Goal: Information Seeking & Learning: Learn about a topic

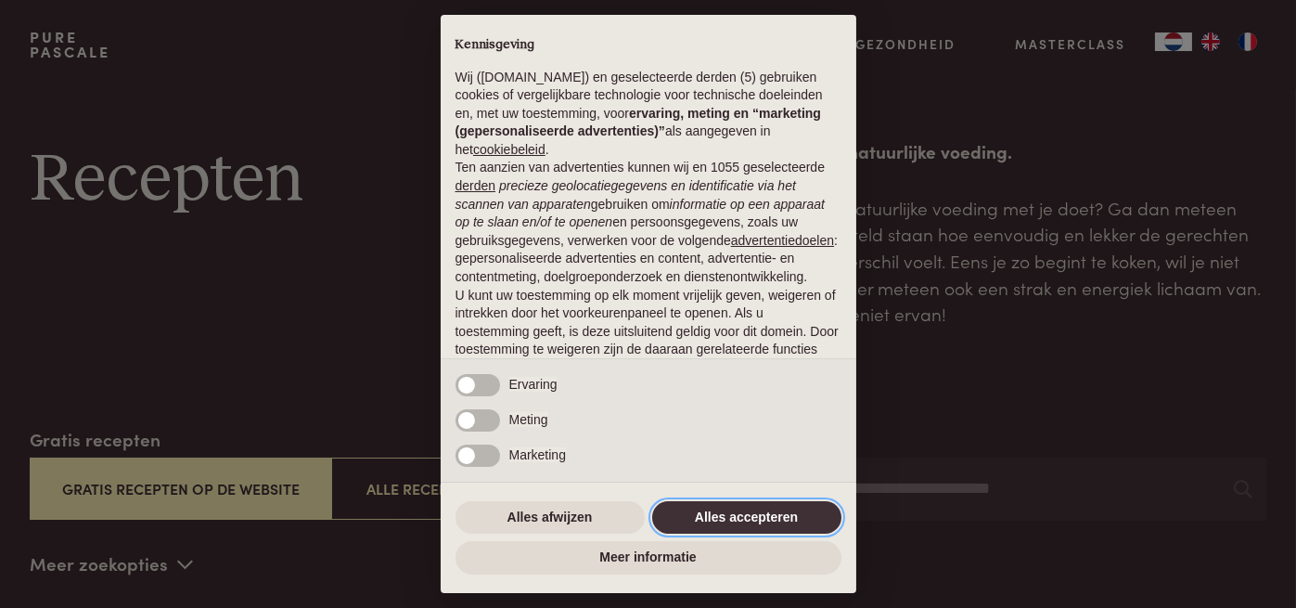
click at [737, 525] on button "Alles accepteren" at bounding box center [746, 517] width 189 height 33
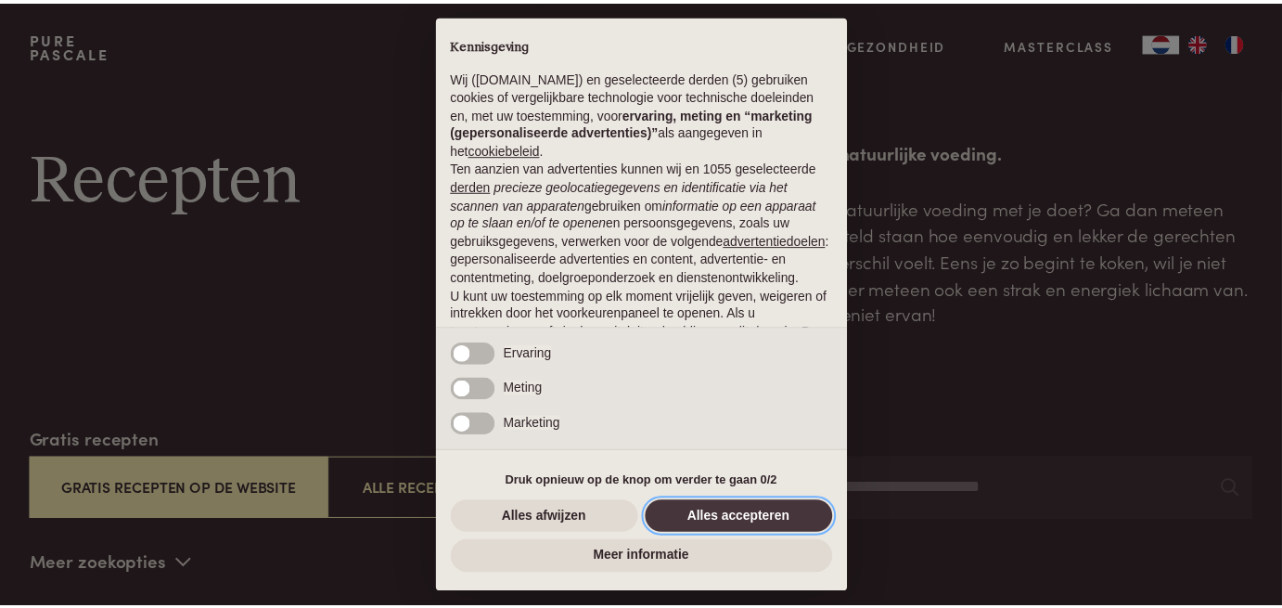
scroll to position [137, 0]
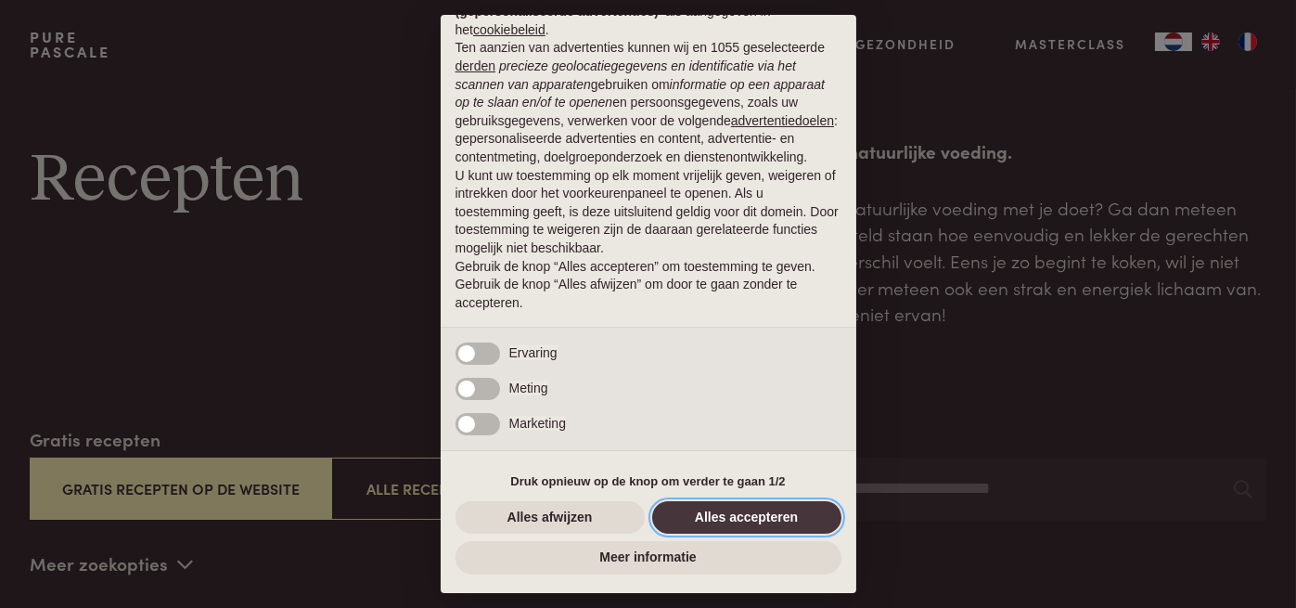
click at [754, 518] on button "Alles accepteren" at bounding box center [746, 517] width 189 height 33
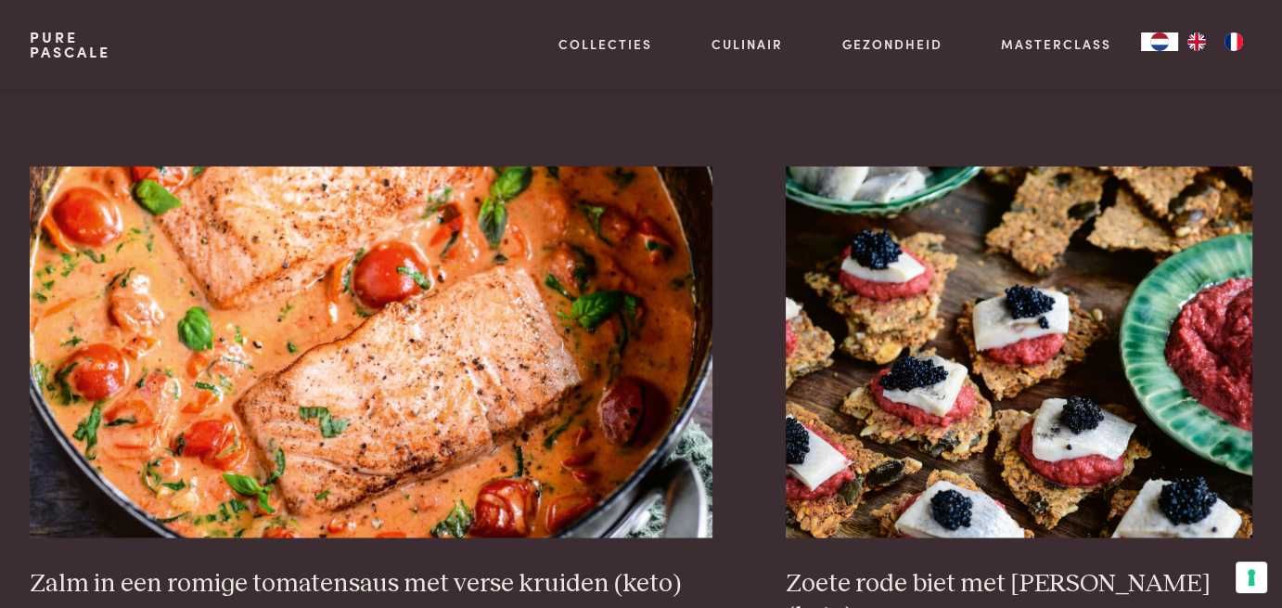
scroll to position [3155, 0]
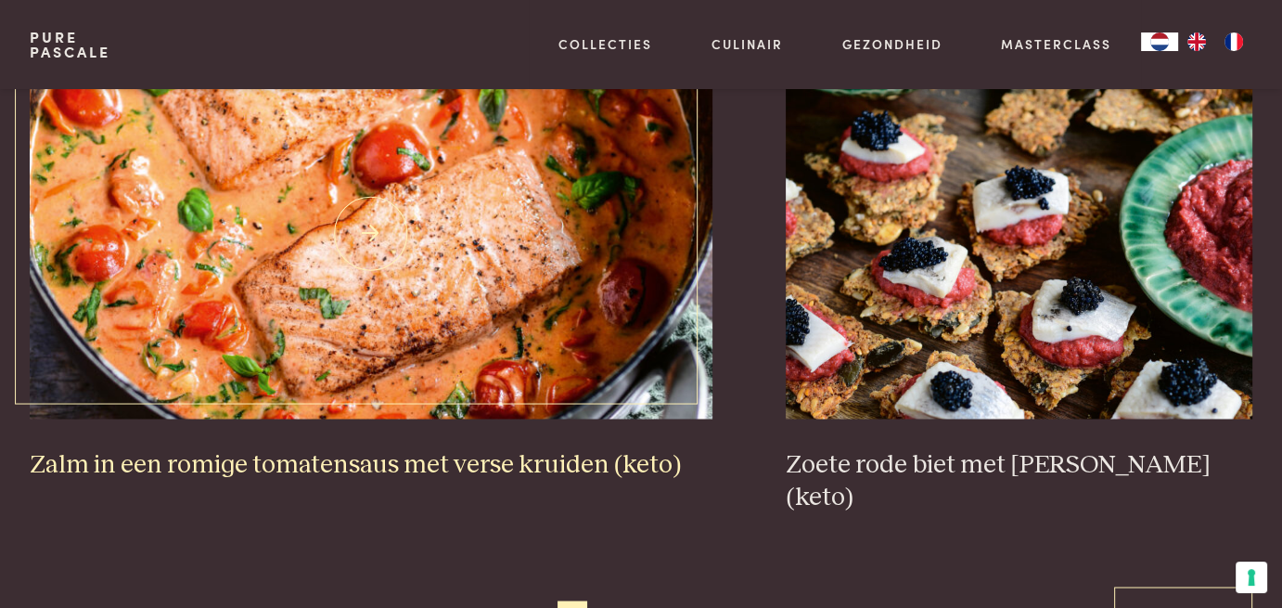
click at [522, 380] on img at bounding box center [371, 232] width 683 height 371
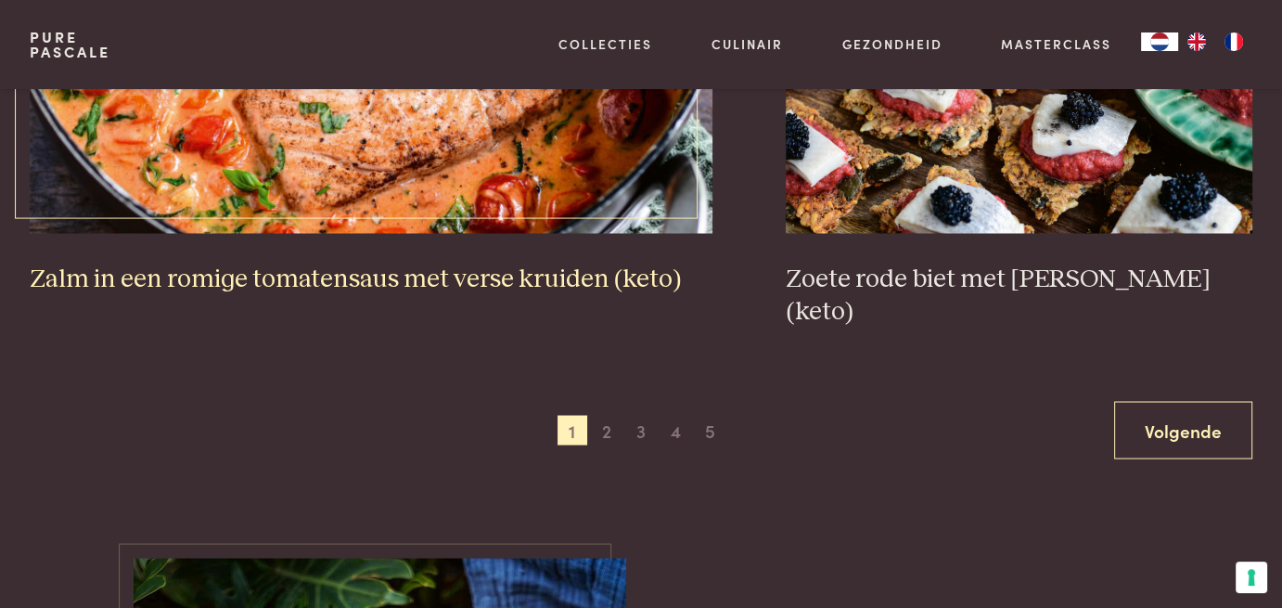
scroll to position [3526, 0]
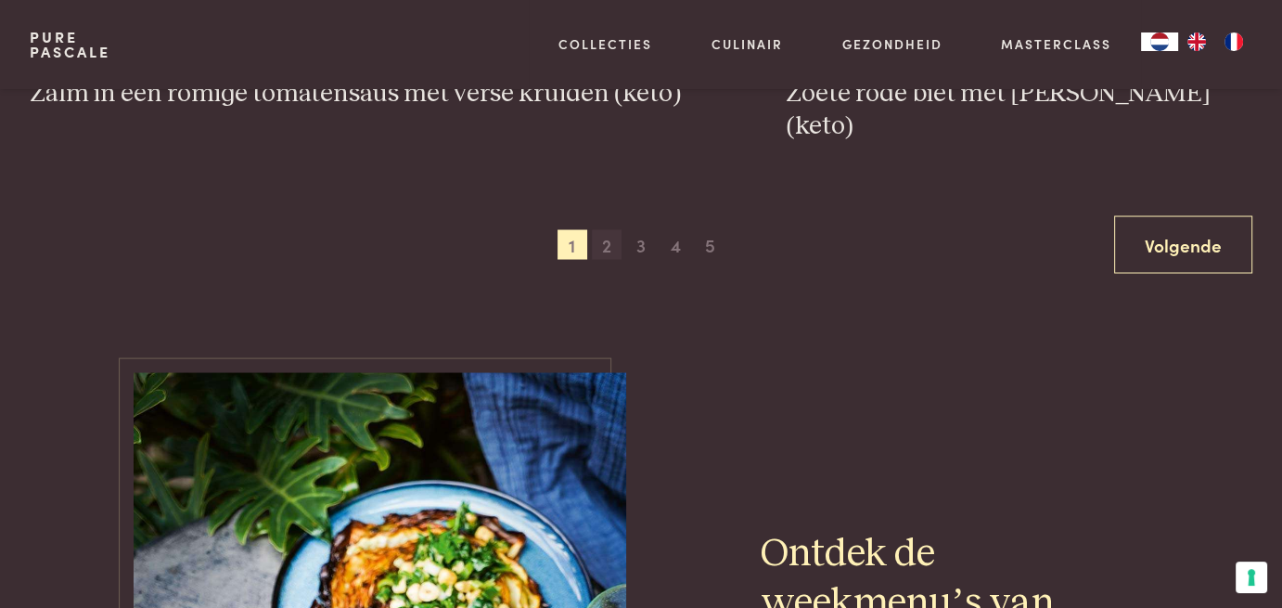
click at [613, 229] on span "2" at bounding box center [607, 244] width 30 height 30
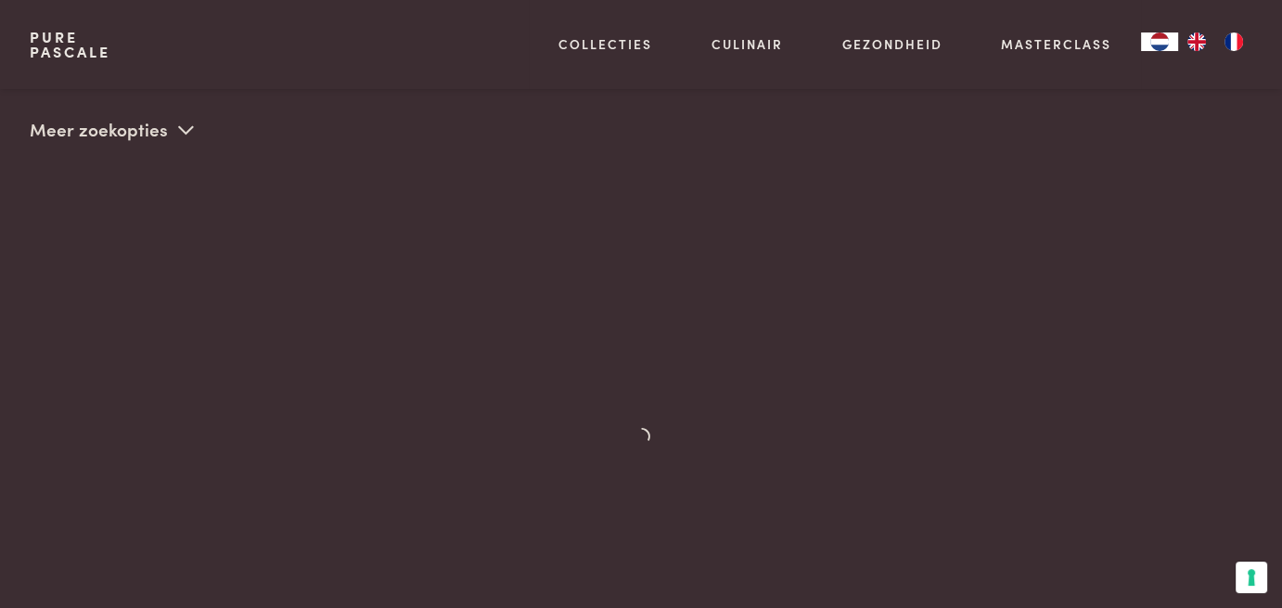
scroll to position [426, 0]
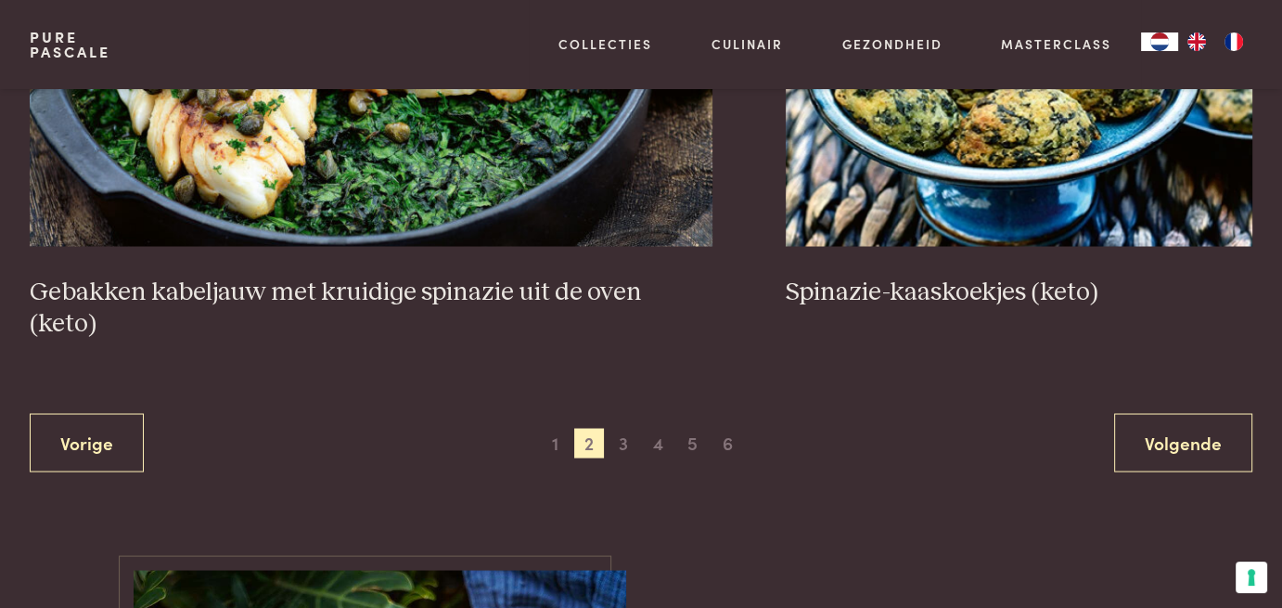
scroll to position [3489, 0]
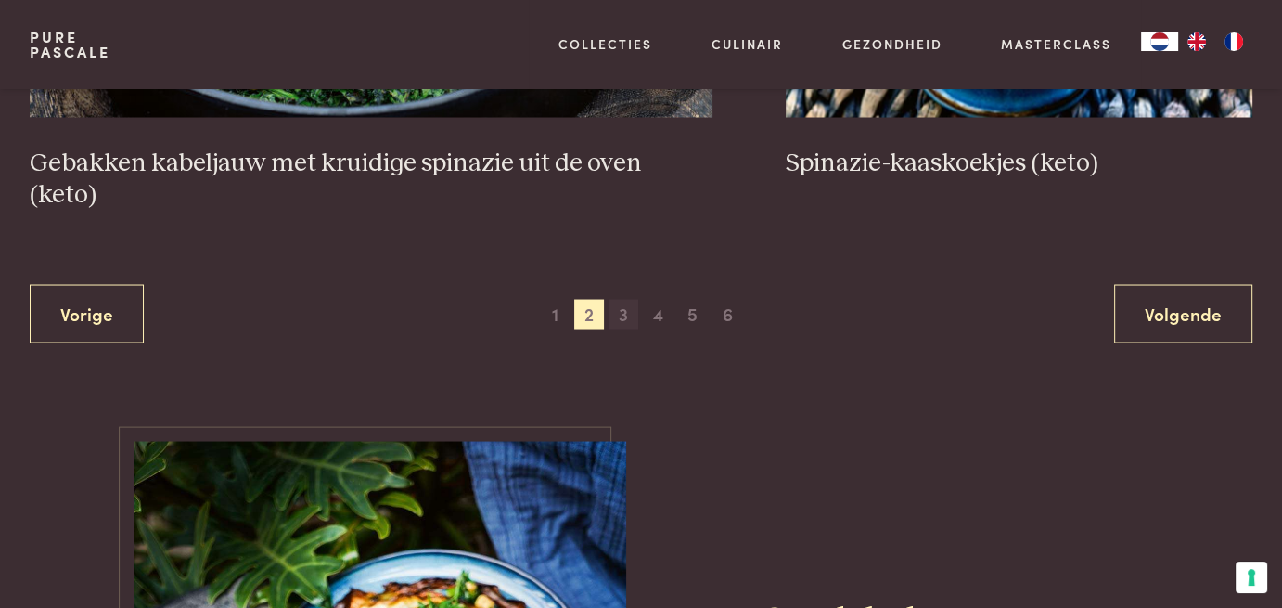
click at [621, 299] on span "3" at bounding box center [624, 314] width 30 height 30
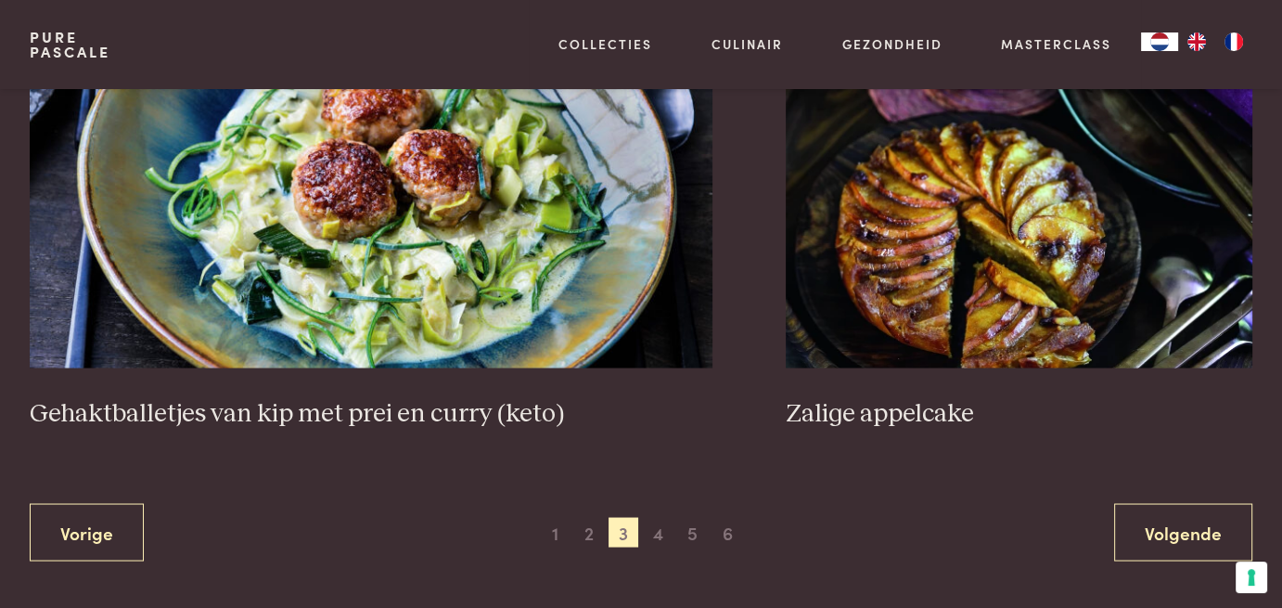
scroll to position [3674, 0]
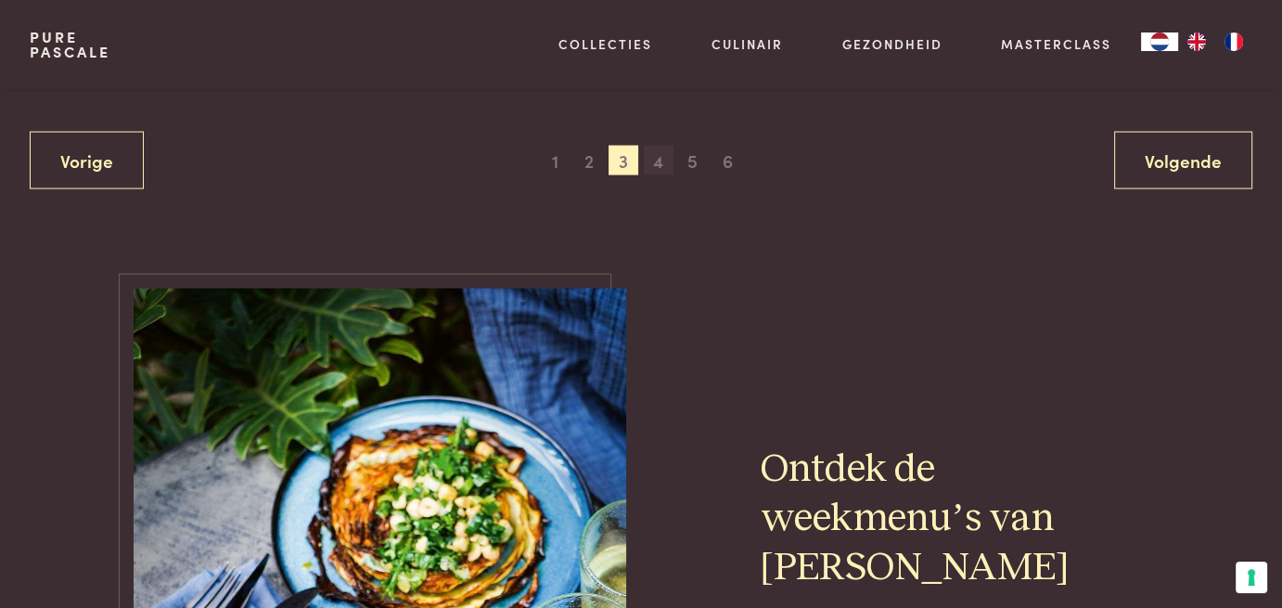
click at [658, 157] on span "4" at bounding box center [659, 161] width 30 height 30
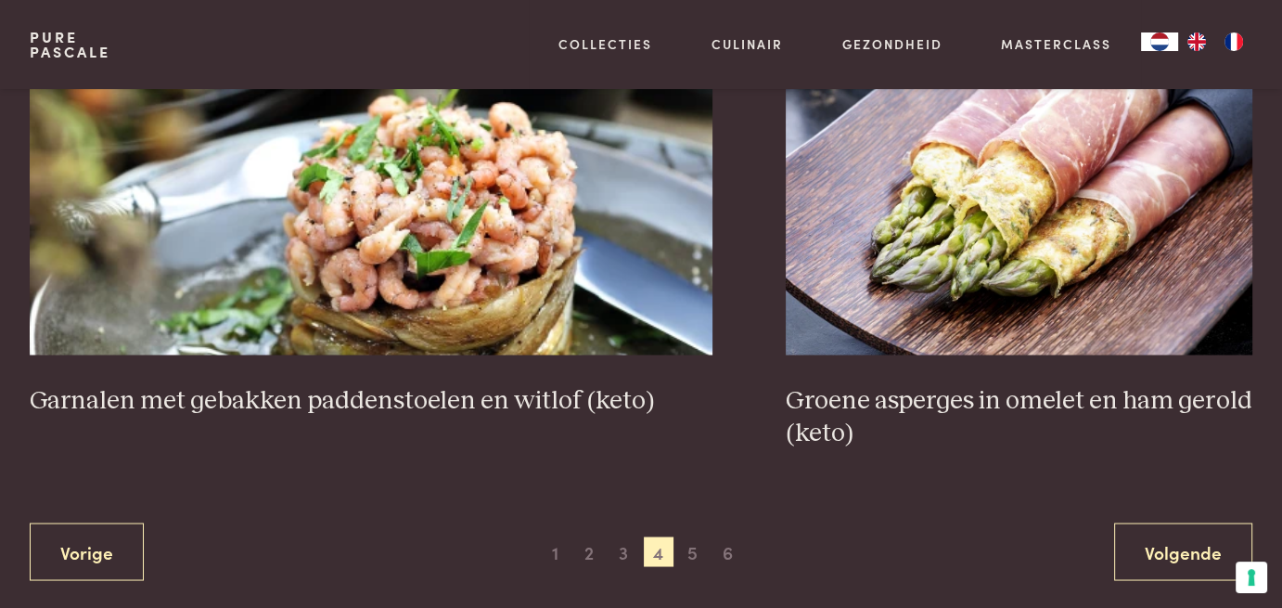
scroll to position [3304, 0]
